Goal: Check status: Check status

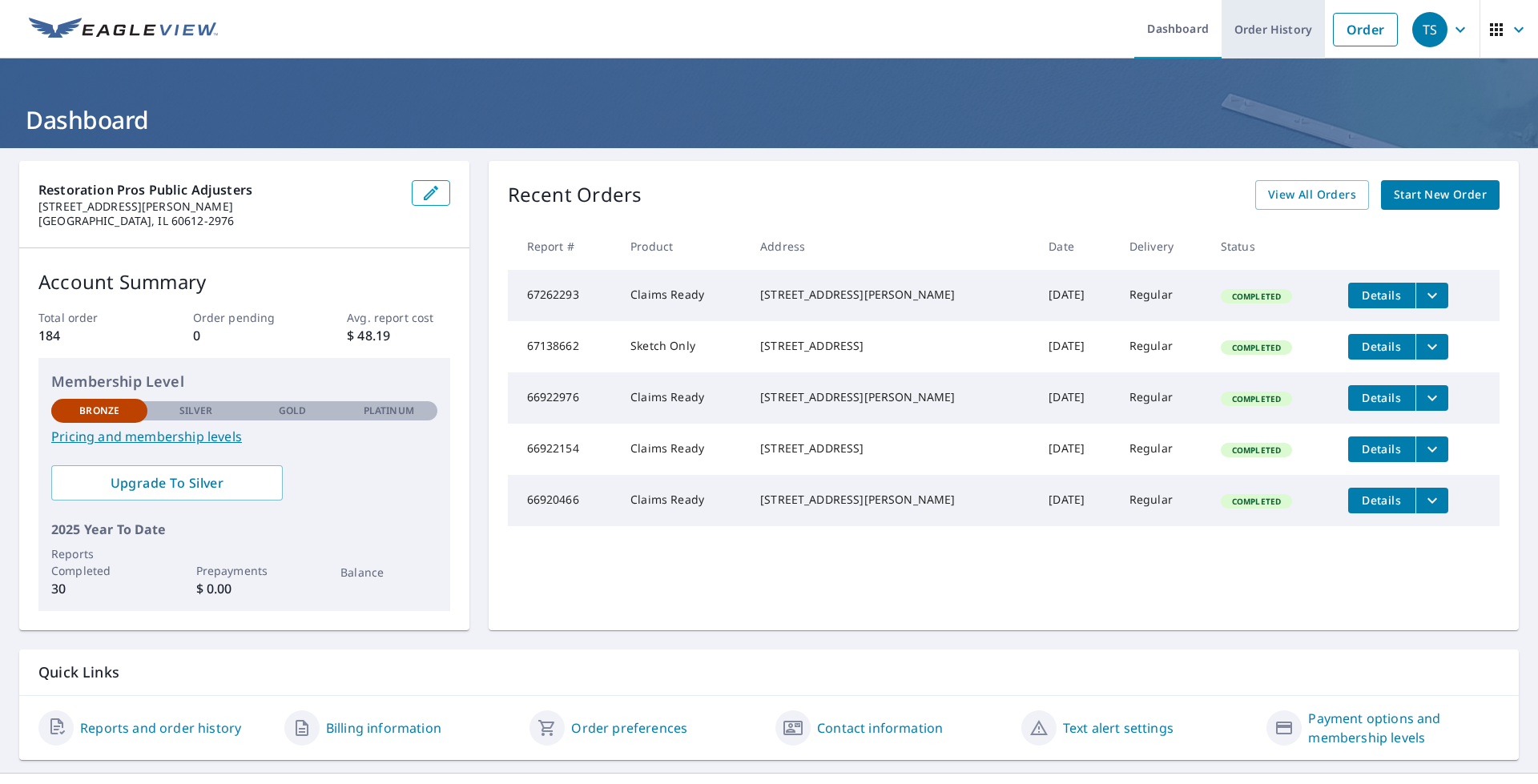
click at [1266, 32] on link "Order History" at bounding box center [1273, 29] width 103 height 58
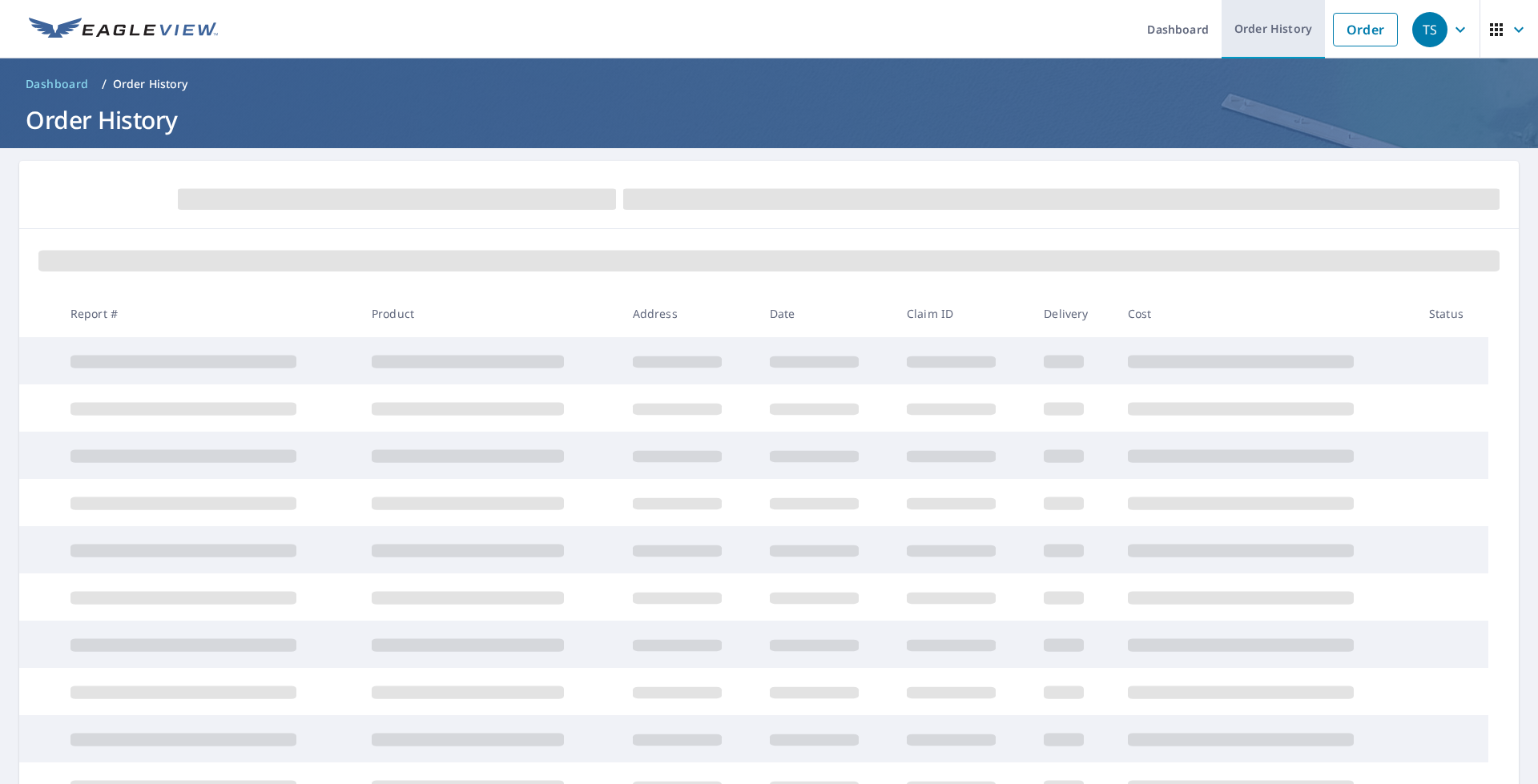
click at [1253, 36] on link "Order History" at bounding box center [1273, 29] width 103 height 58
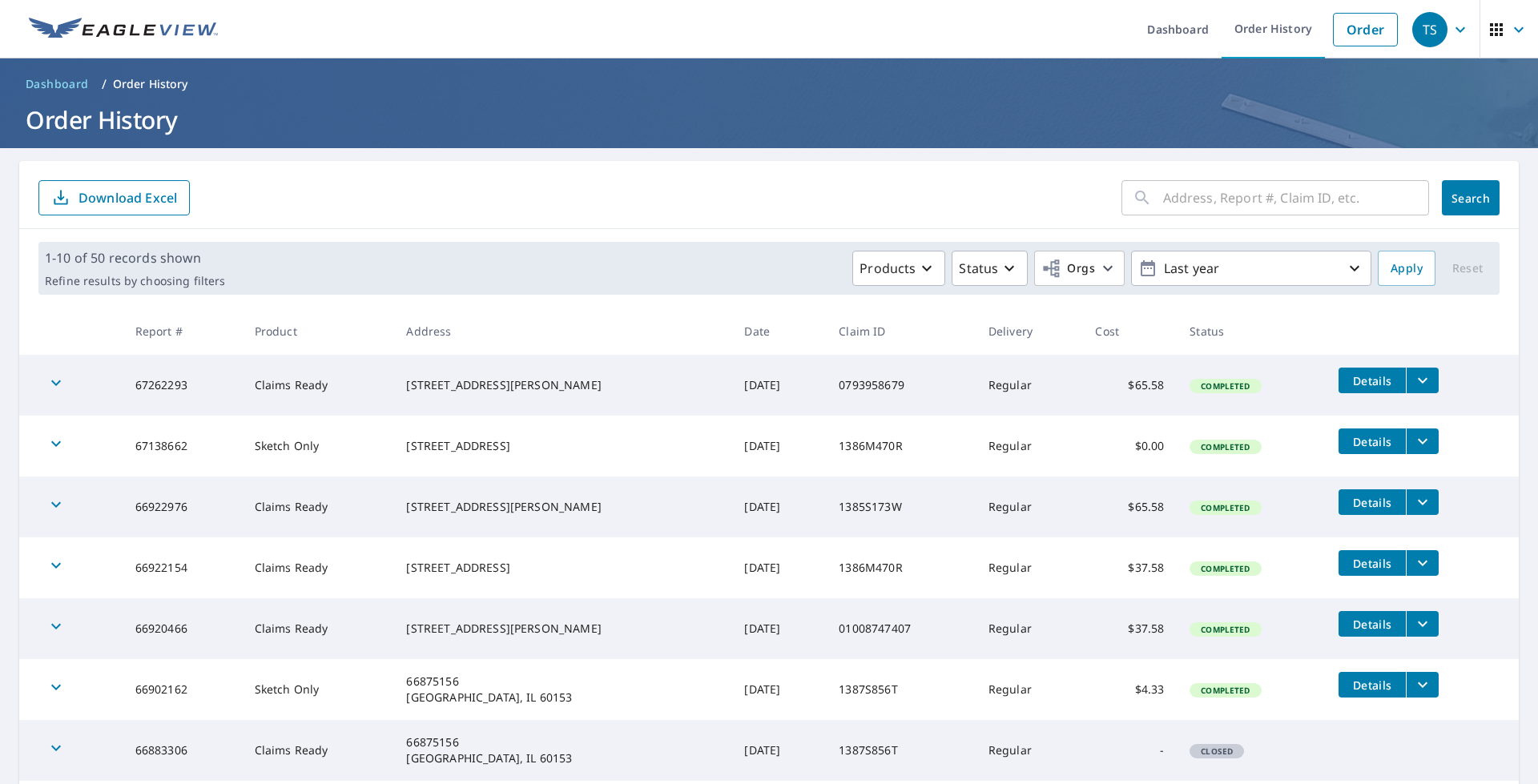
click at [1174, 200] on input "text" at bounding box center [1296, 197] width 266 height 44
paste input "1386M457N"
type input "1386M457N"
click at [1455, 202] on span "Search" at bounding box center [1471, 198] width 32 height 15
